Goal: Transaction & Acquisition: Subscribe to service/newsletter

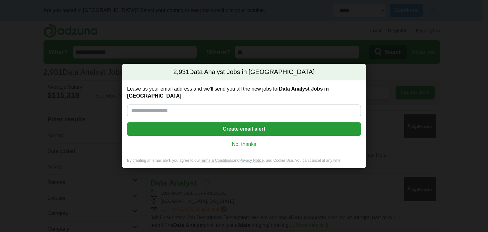
click at [196, 104] on input "Leave us your email address and we'll send you all the new jobs for Data Analys…" at bounding box center [244, 110] width 234 height 13
type input "**********"
click at [215, 122] on button "Create email alert" at bounding box center [244, 128] width 234 height 13
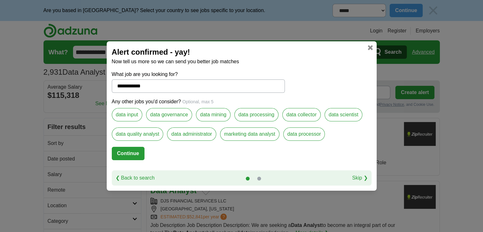
click at [133, 153] on button "Continue" at bounding box center [128, 153] width 33 height 13
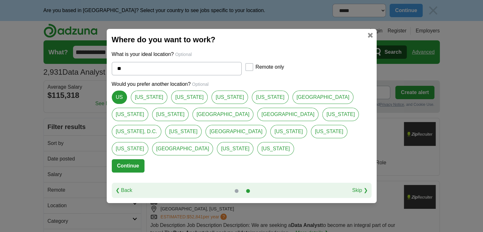
click at [358, 186] on link "Skip ❯" at bounding box center [360, 190] width 16 height 8
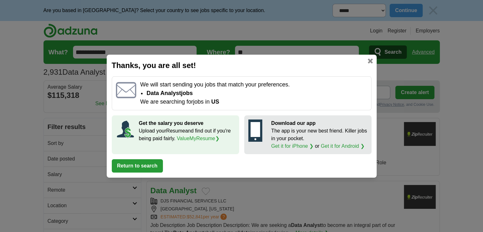
click at [370, 62] on link at bounding box center [370, 60] width 5 height 5
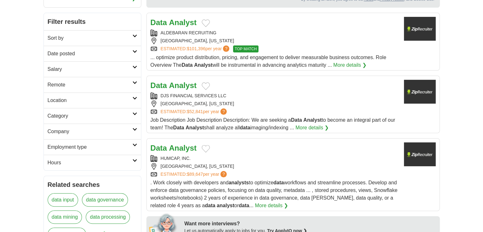
scroll to position [106, 0]
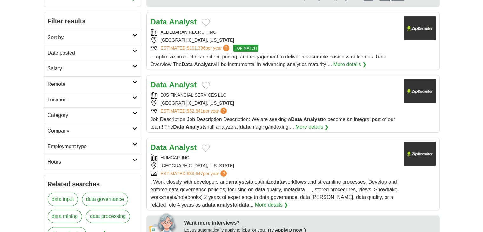
click at [170, 86] on strong "Analyst" at bounding box center [183, 84] width 28 height 9
